Goal: Task Accomplishment & Management: Manage account settings

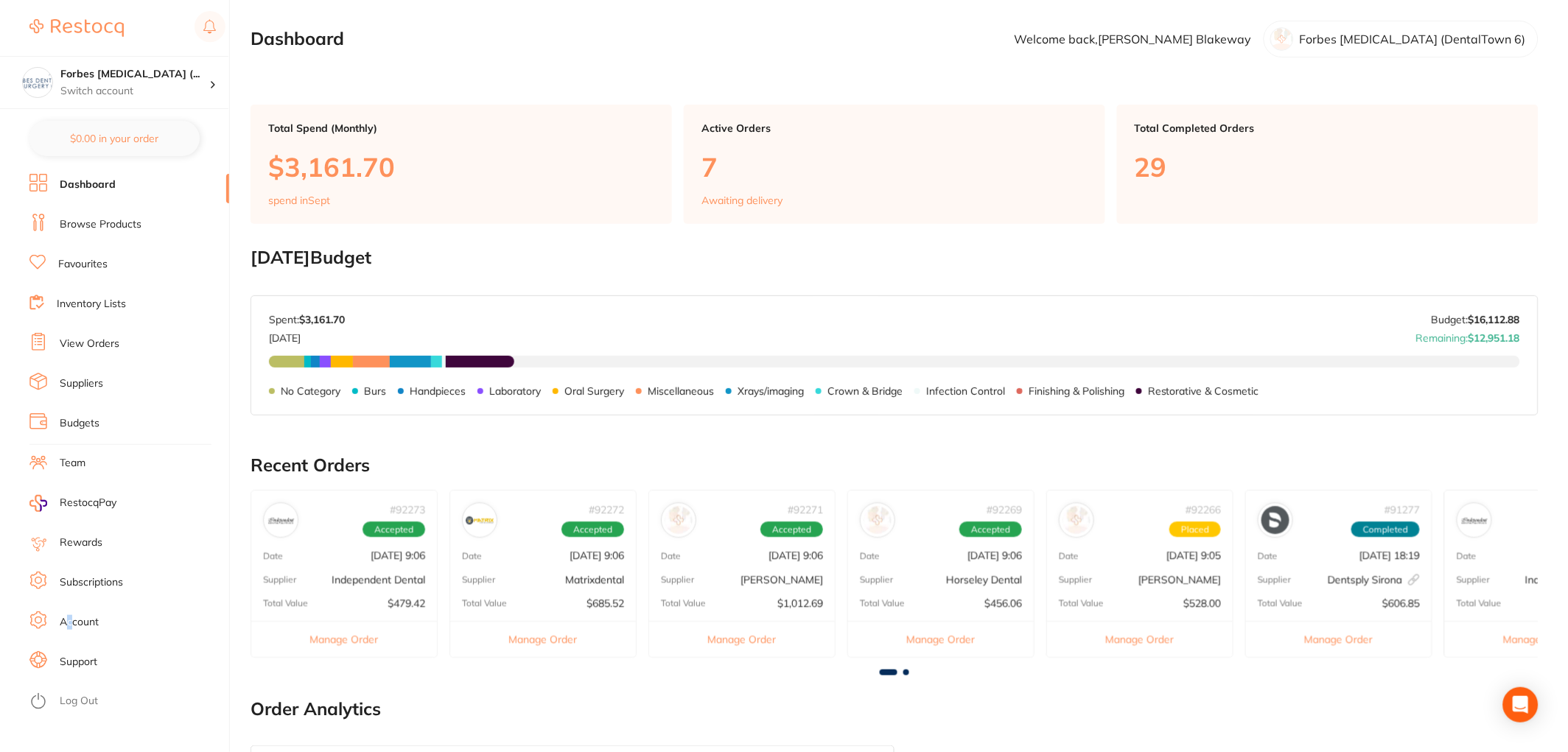
click at [70, 616] on link "Account" at bounding box center [79, 622] width 39 height 14
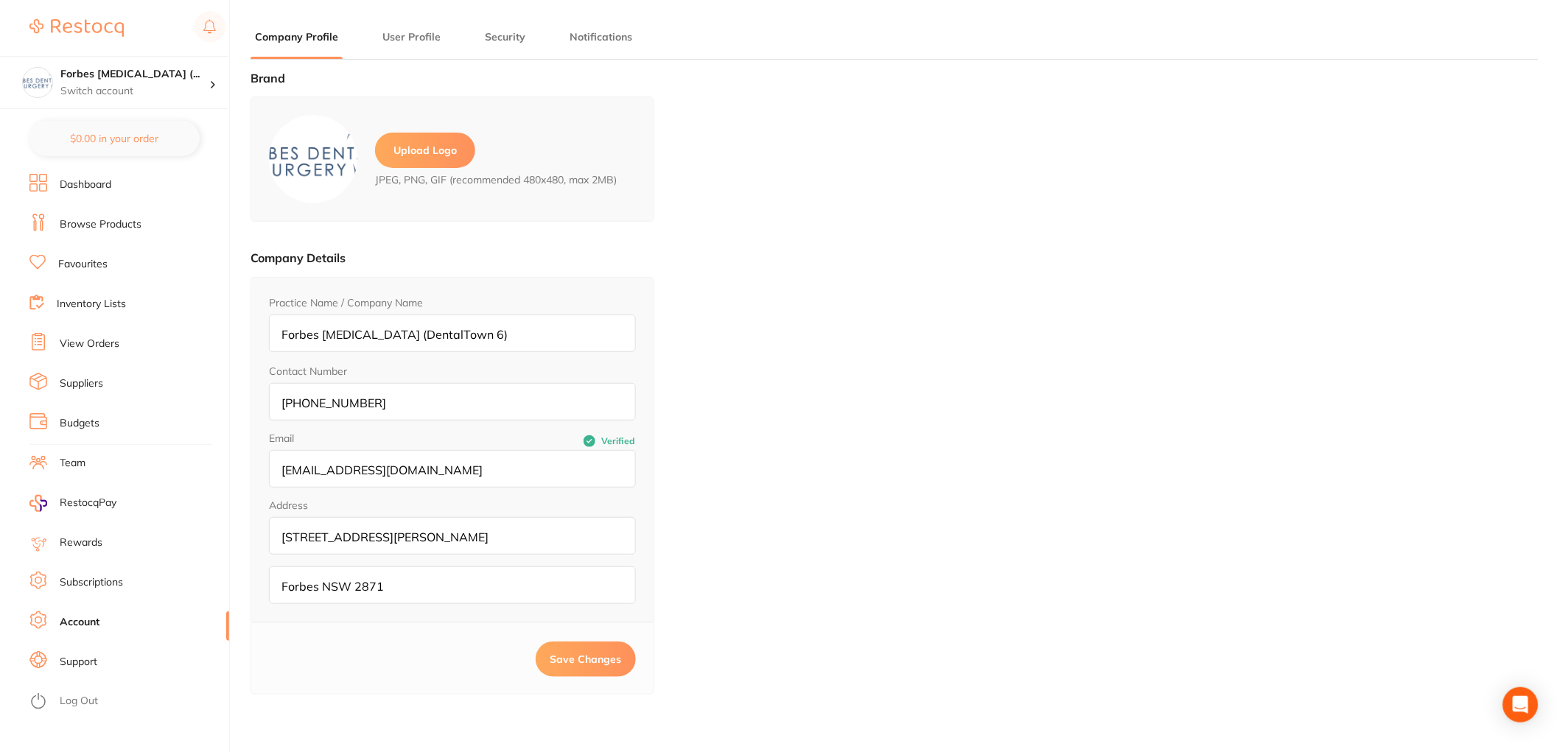
type input "[PERSON_NAME]"
type input "Blakeway"
type input "[PHONE_NUMBER]"
type input "[EMAIL_ADDRESS][DOMAIN_NAME]"
click at [414, 24] on main "Company Profile User Profile Security Notifications Brand Upload Logo JPEG, PNG…" at bounding box center [909, 475] width 1318 height 950
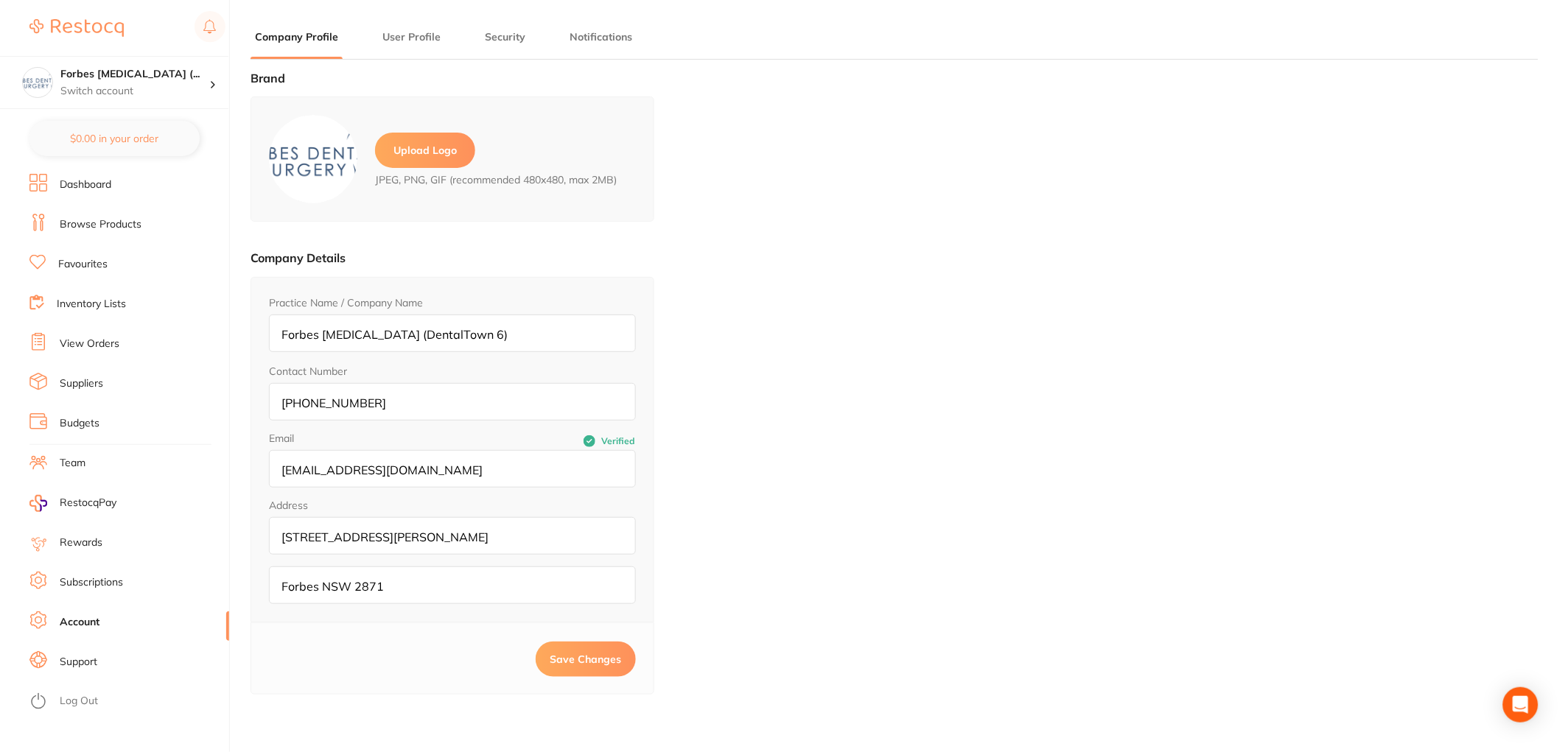
click at [504, 32] on button "Security" at bounding box center [505, 37] width 50 height 14
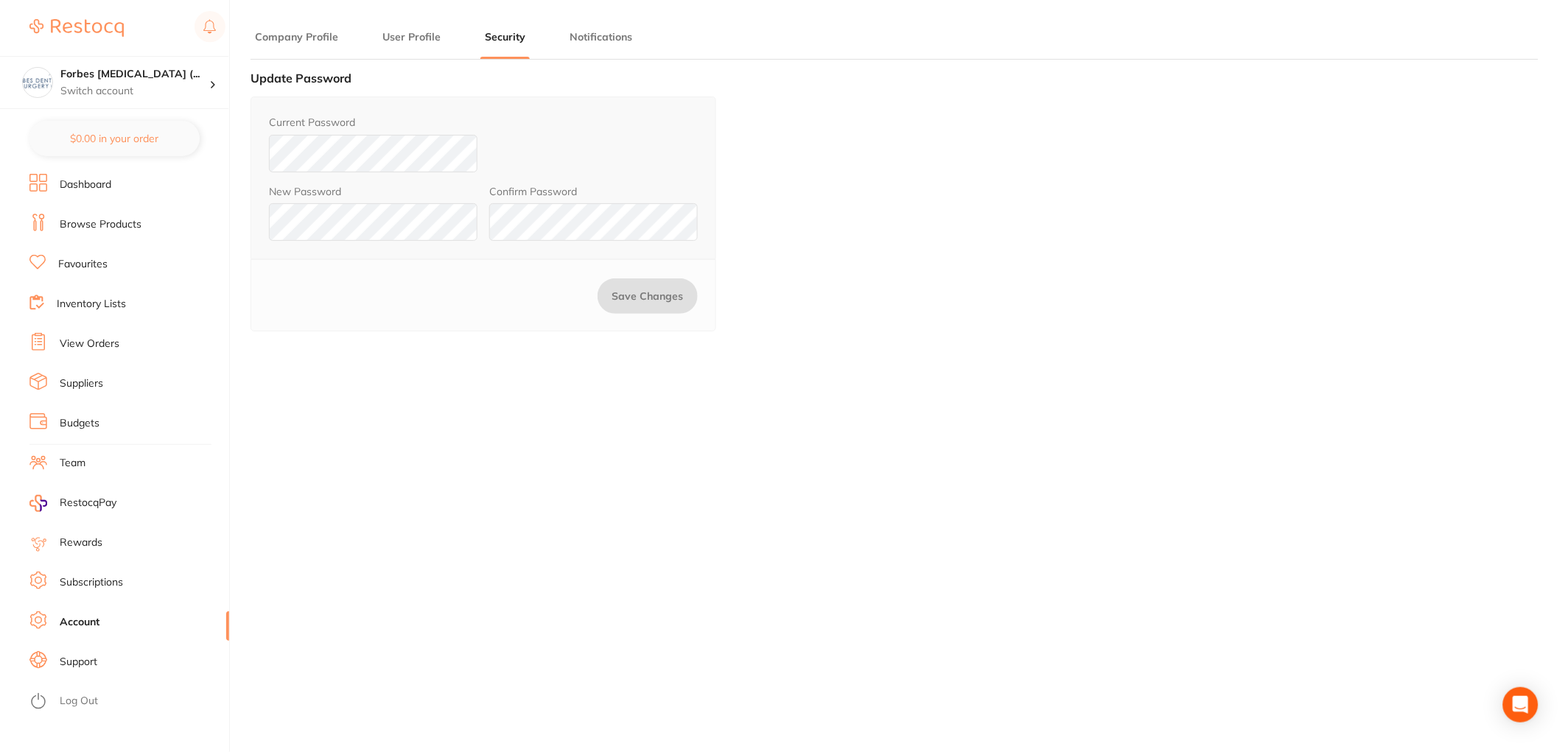
click at [395, 39] on button "User Profile" at bounding box center [411, 37] width 67 height 14
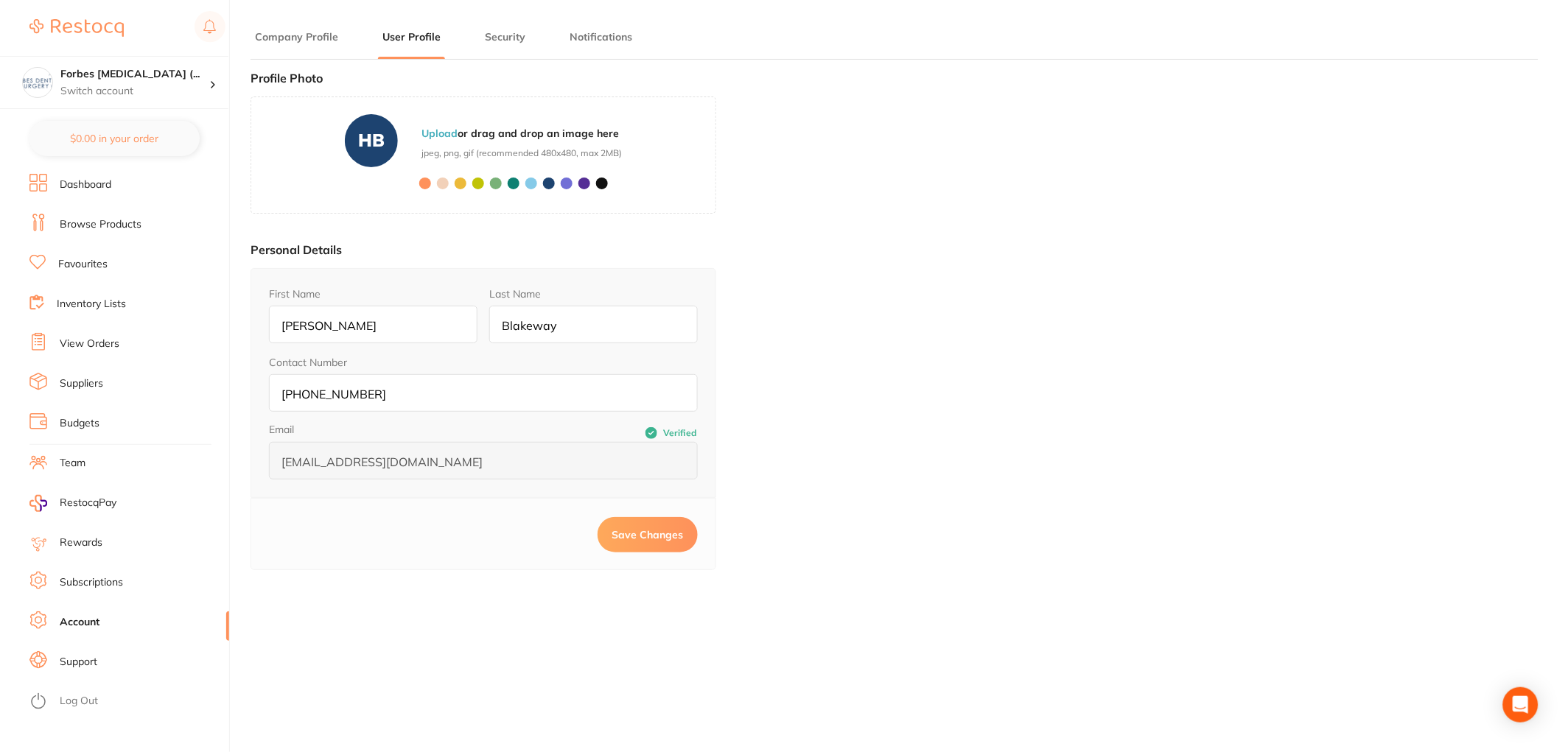
click at [424, 184] on span at bounding box center [425, 184] width 12 height 12
click at [464, 184] on span at bounding box center [460, 184] width 12 height 12
click at [529, 183] on span at bounding box center [531, 184] width 12 height 12
click at [498, 38] on button "Security" at bounding box center [505, 37] width 50 height 14
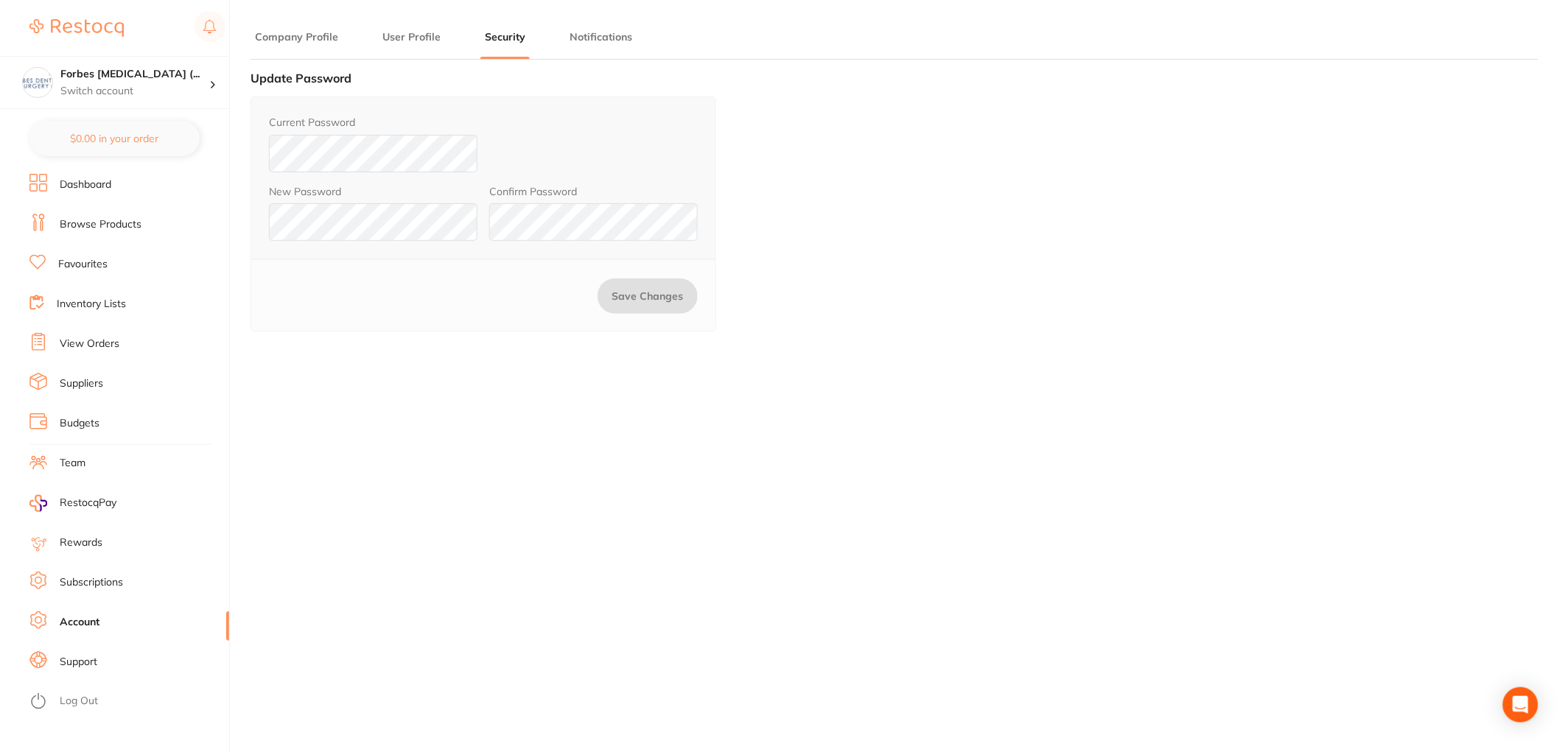
click at [578, 31] on button "Notifications" at bounding box center [600, 37] width 72 height 14
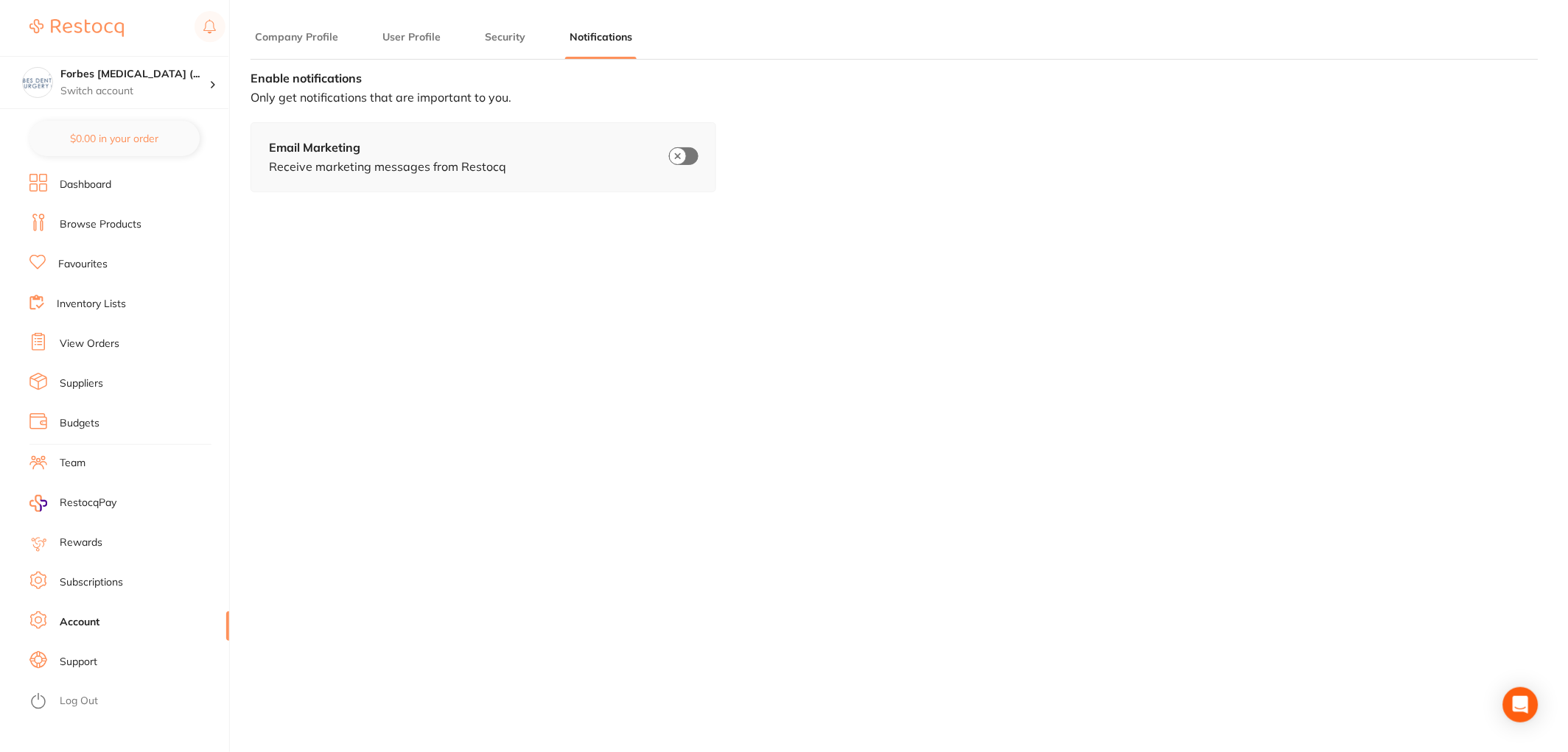
click at [282, 34] on button "Company Profile" at bounding box center [296, 37] width 92 height 14
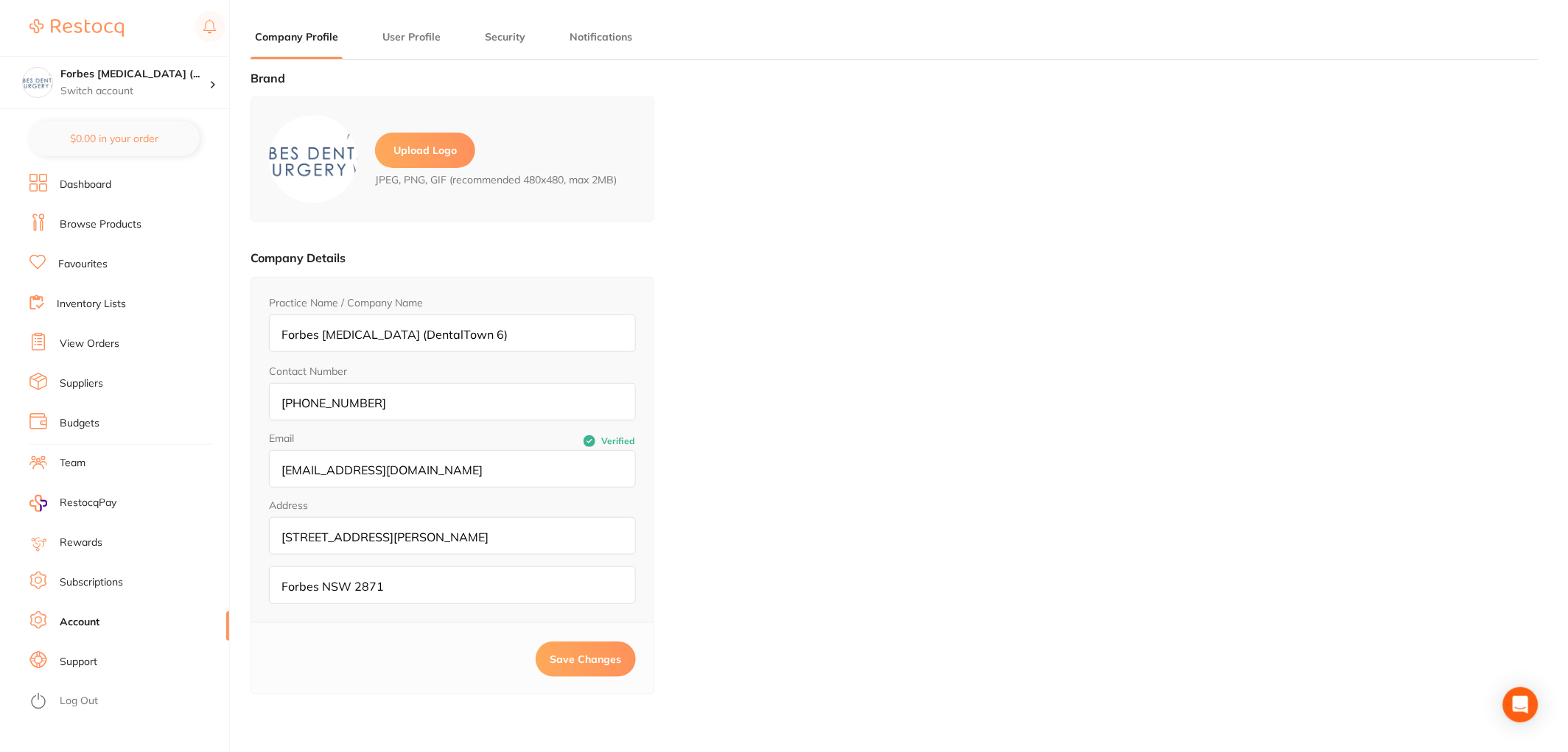
click at [82, 583] on link "Subscriptions" at bounding box center [91, 583] width 63 height 14
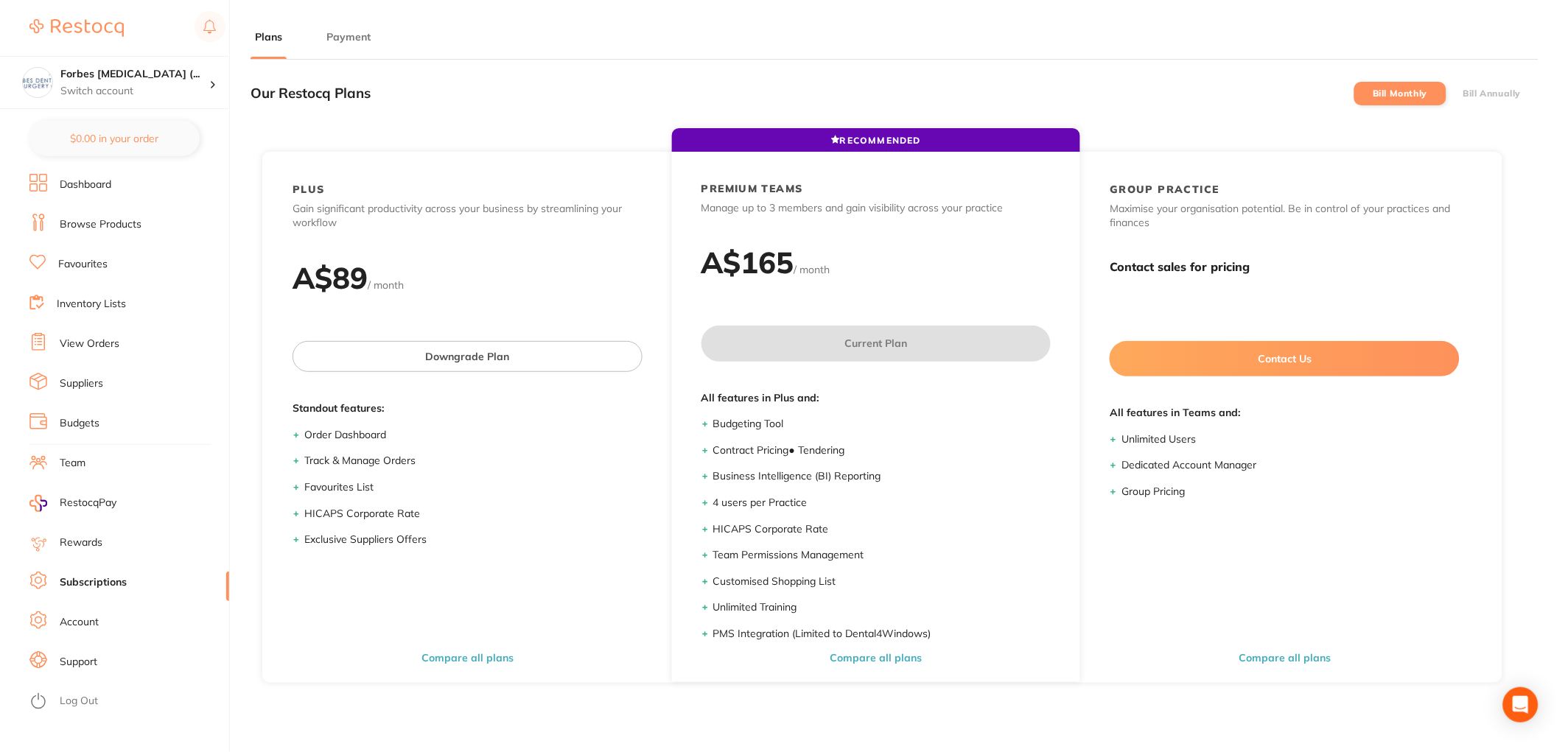
click at [73, 548] on link "Rewards" at bounding box center [81, 542] width 43 height 14
click at [63, 469] on link "Team" at bounding box center [72, 463] width 26 height 14
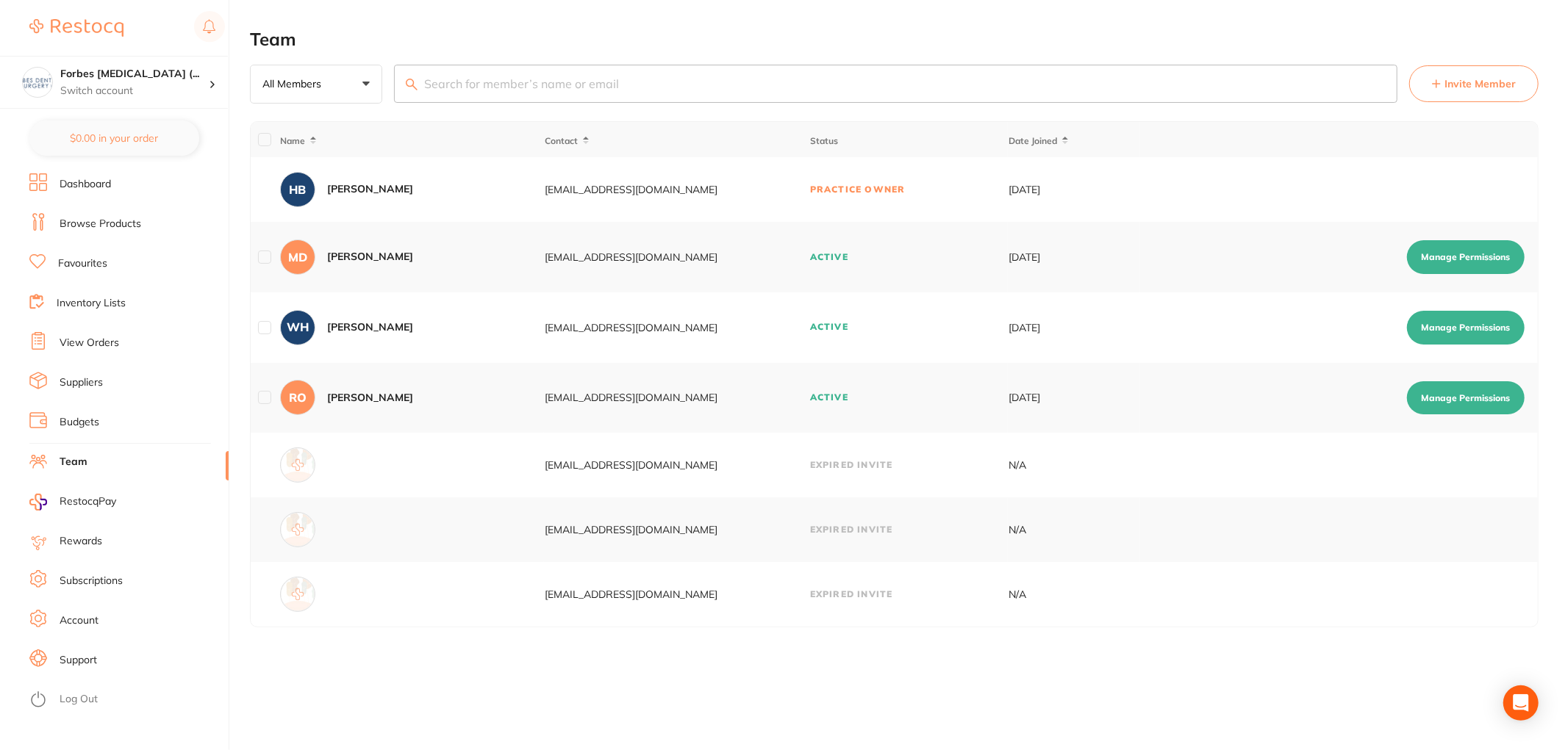
click at [102, 187] on link "Dashboard" at bounding box center [85, 184] width 51 height 14
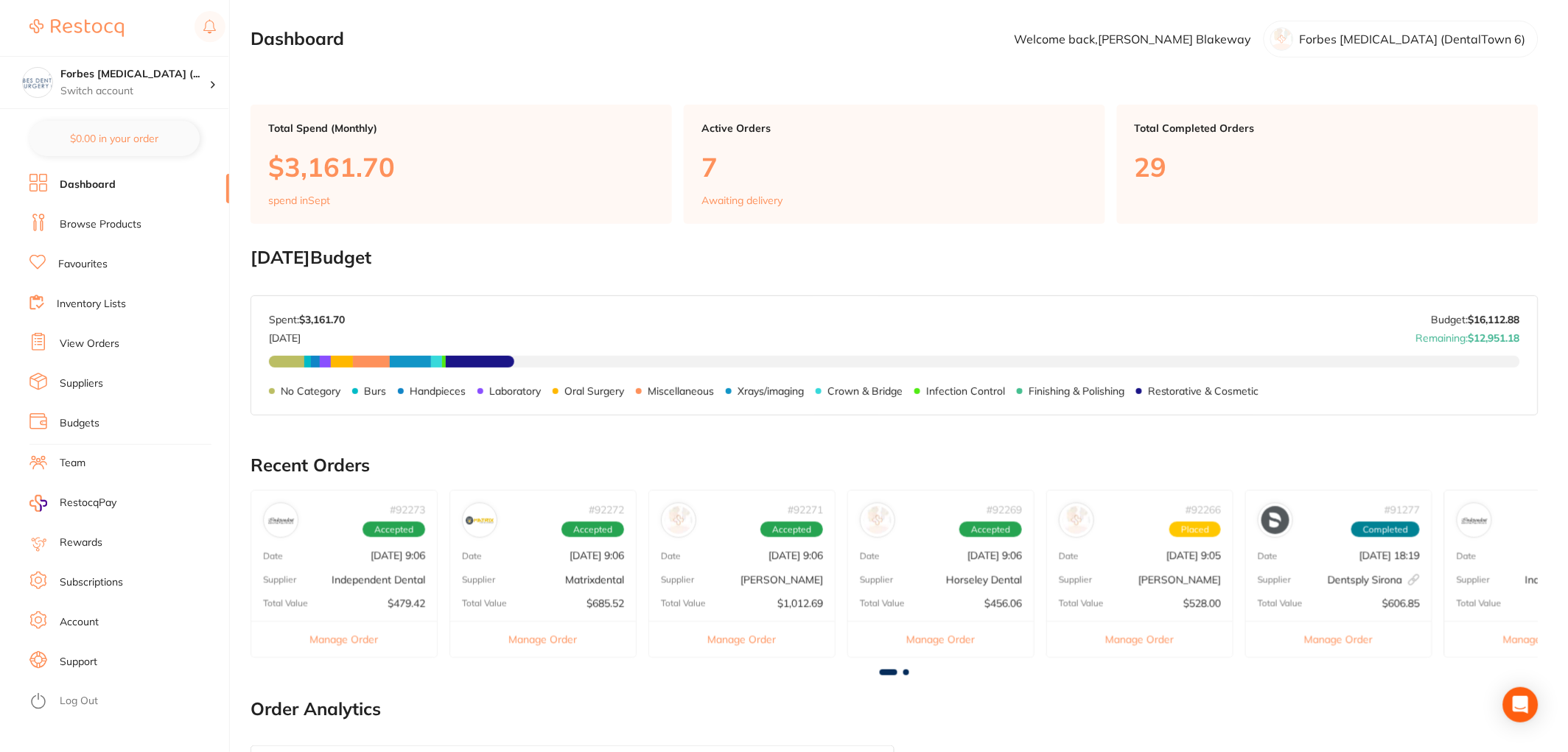
click at [85, 340] on link "View Orders" at bounding box center [89, 343] width 60 height 14
